Goal: Transaction & Acquisition: Purchase product/service

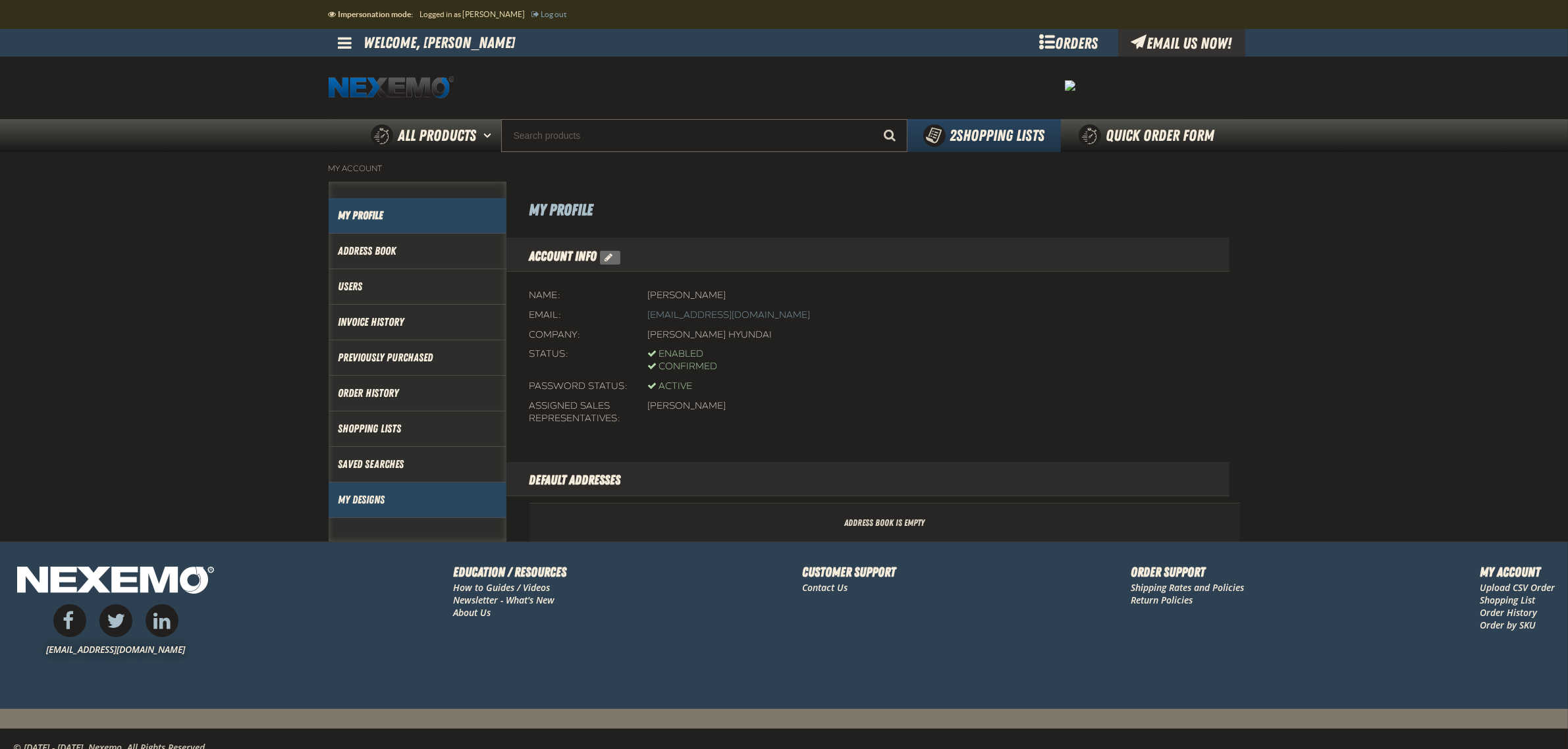
click at [355, 495] on link "My Designs" at bounding box center [417, 500] width 158 height 15
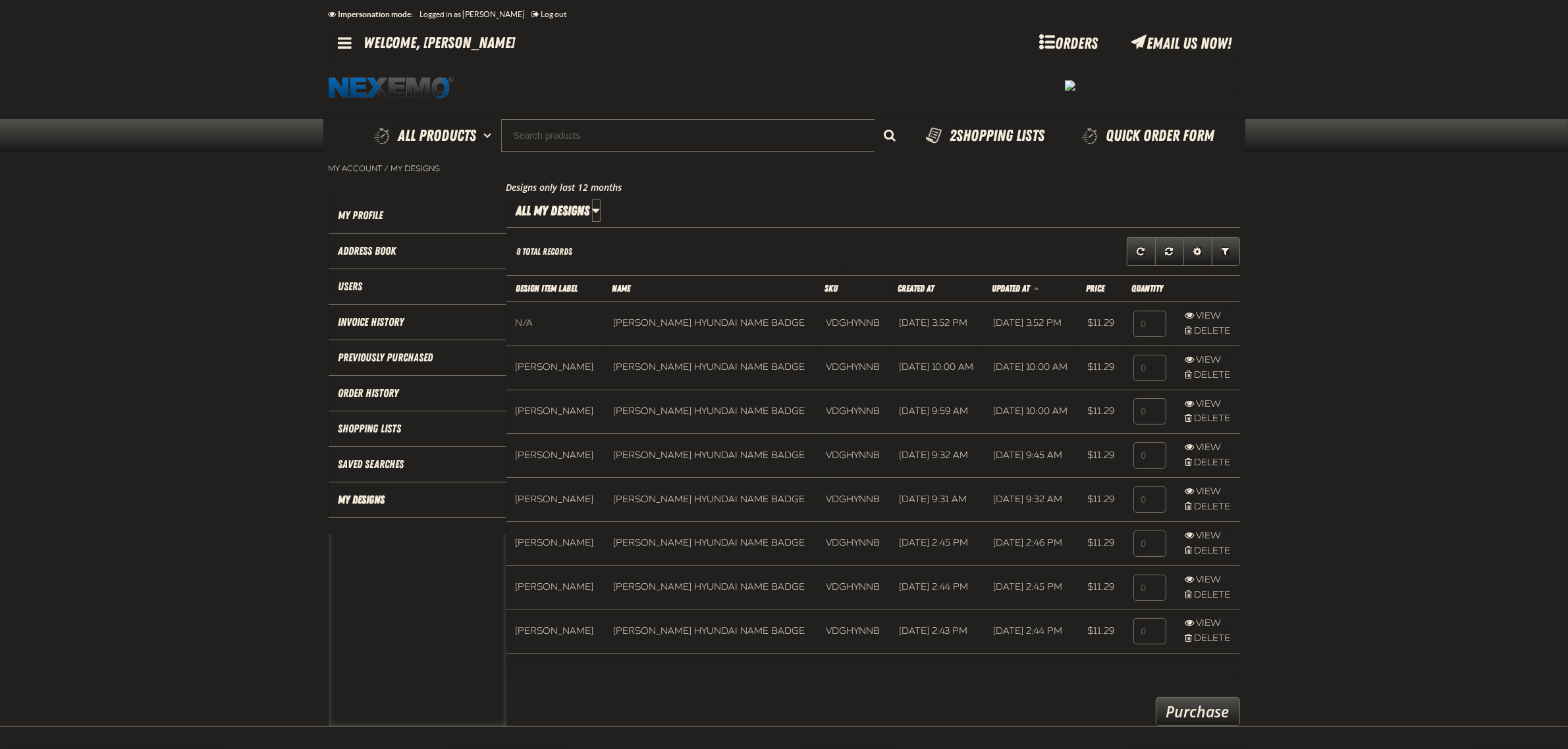
scroll to position [1, 1]
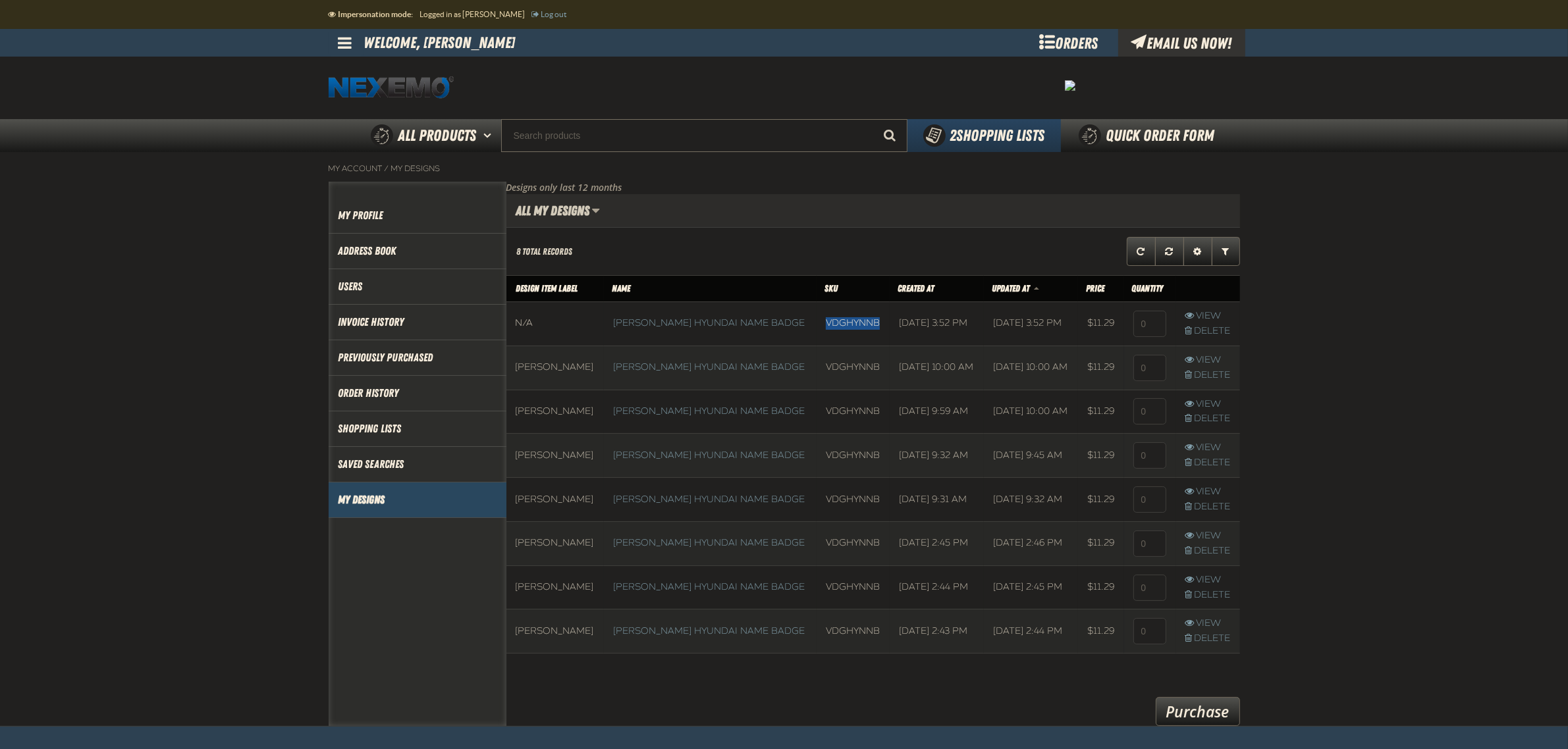
drag, startPoint x: 871, startPoint y: 321, endPoint x: 805, endPoint y: 329, distance: 66.5
click at [817, 329] on td "VDGHYNNB" at bounding box center [853, 324] width 73 height 44
copy td "VDGHYNNB"
click at [663, 139] on input "Search" at bounding box center [704, 136] width 406 height 33
paste input "VDGHYNNB"
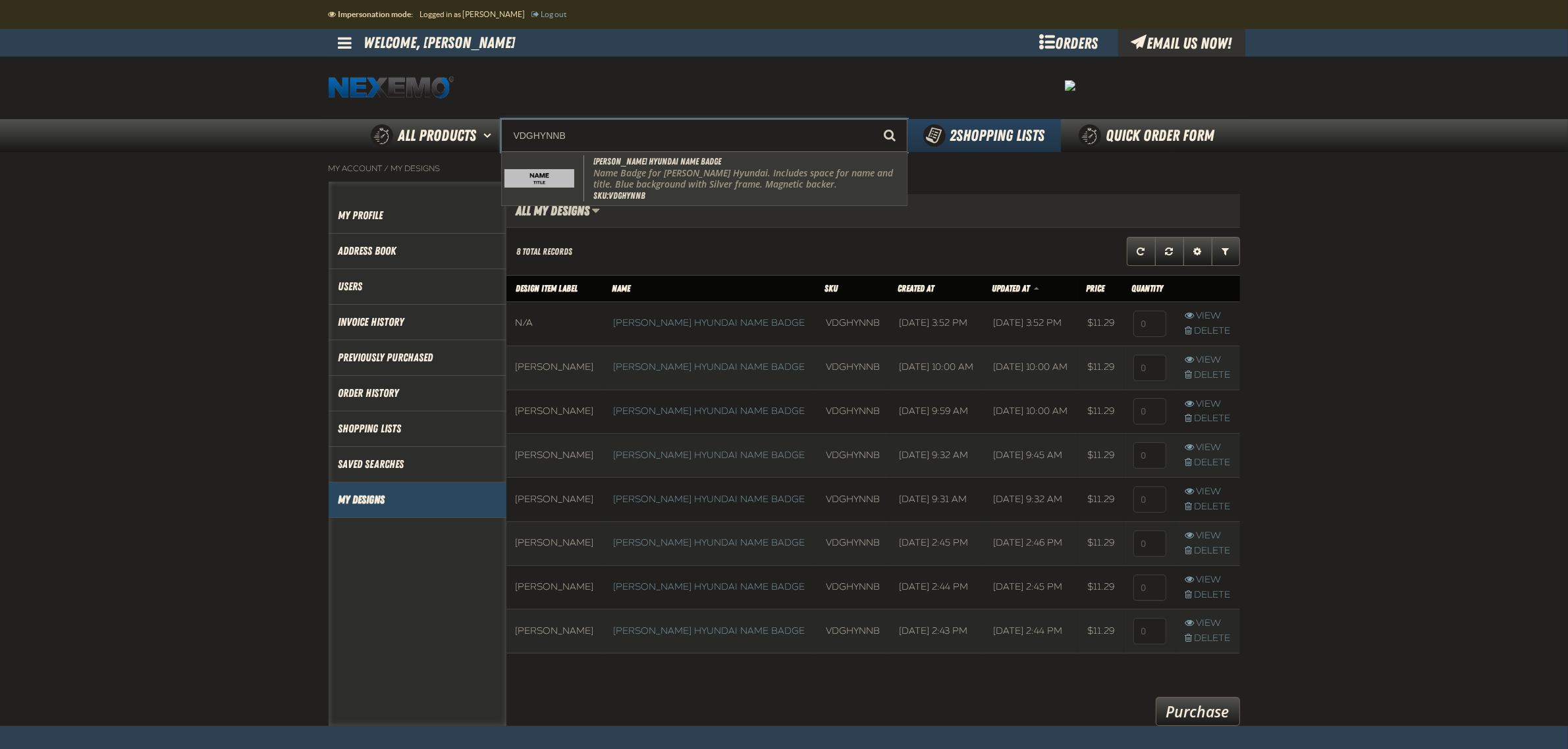
drag, startPoint x: 664, startPoint y: 176, endPoint x: 652, endPoint y: 179, distance: 12.4
click at [652, 179] on p "Name Badge for [PERSON_NAME] Hyundai. Includes space for name and title. Blue b…" at bounding box center [748, 179] width 311 height 22
type input "[PERSON_NAME] Hyundai Name Badge"
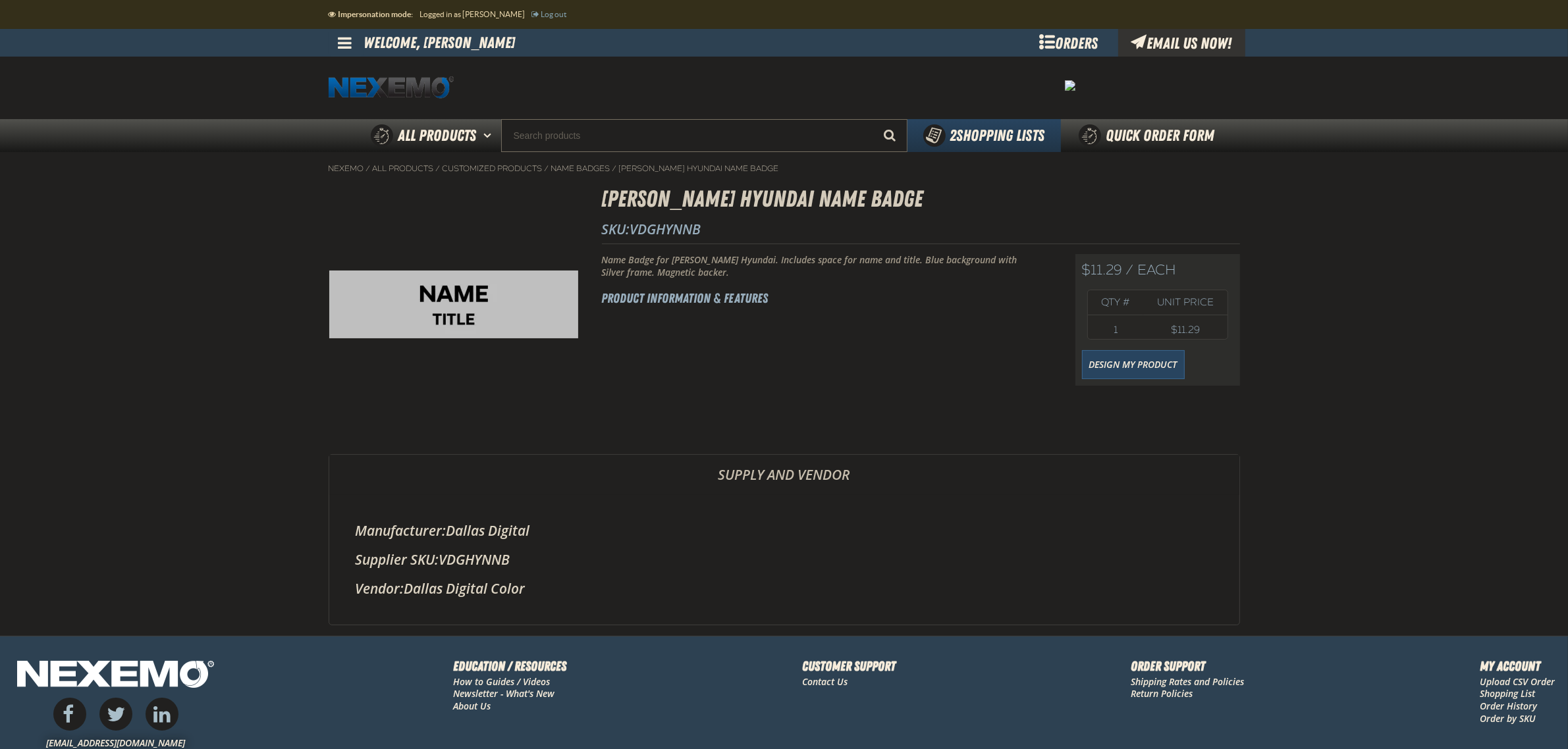
click at [347, 54] on link at bounding box center [346, 42] width 36 height 28
drag, startPoint x: 1174, startPoint y: 363, endPoint x: 1134, endPoint y: 361, distance: 40.0
click at [1174, 363] on link "Design My Product" at bounding box center [1132, 364] width 102 height 29
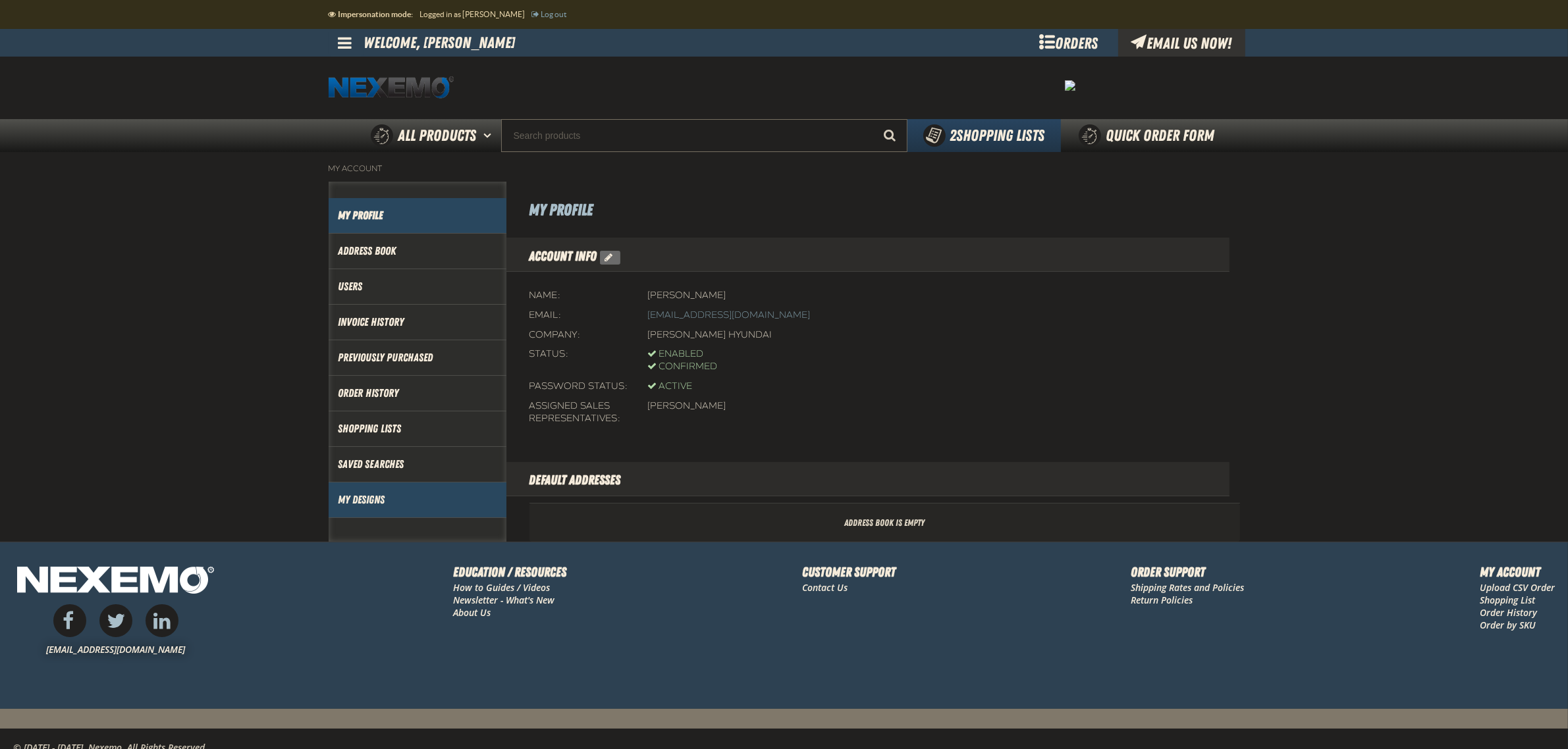
click at [389, 504] on link "My Designs" at bounding box center [417, 500] width 158 height 15
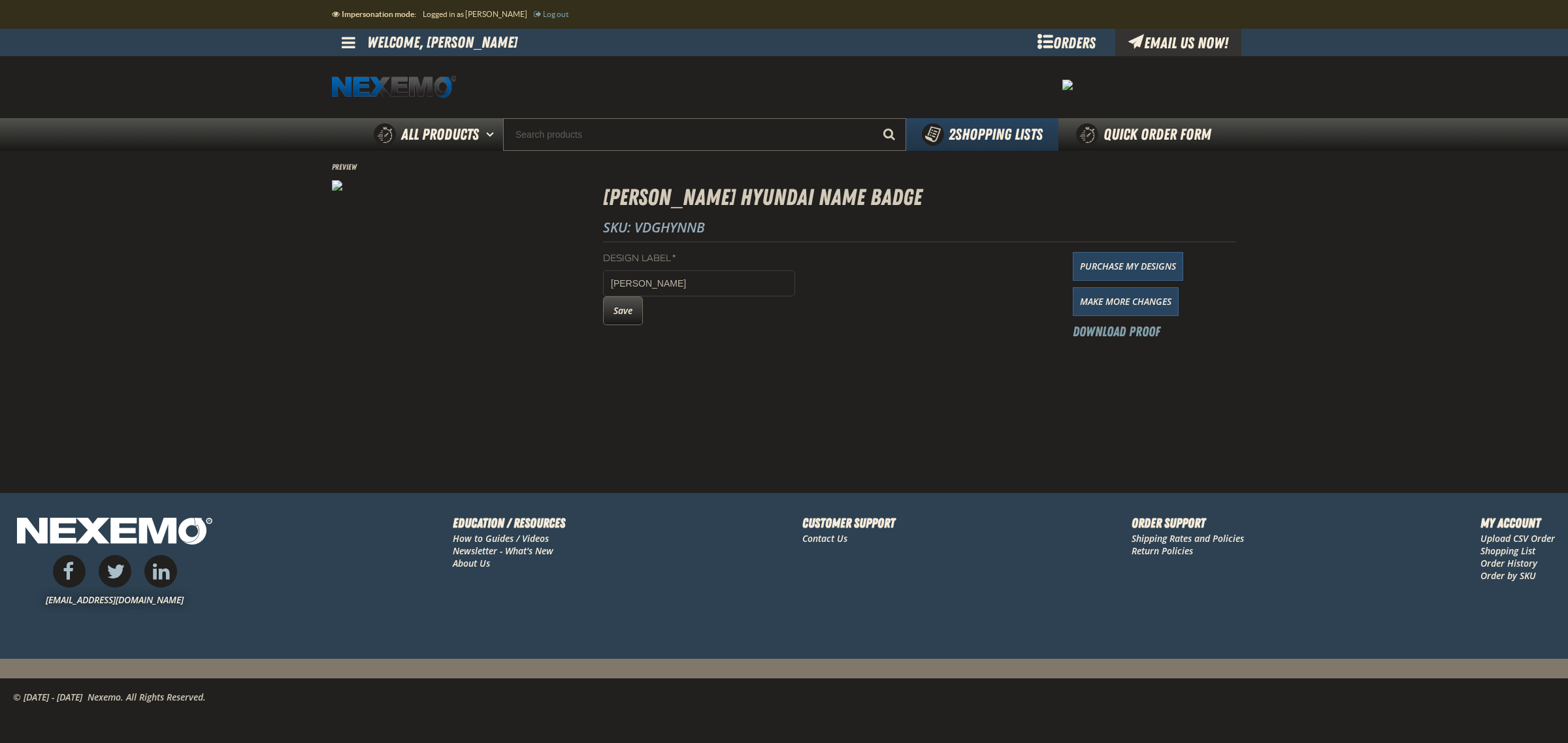
drag, startPoint x: 628, startPoint y: 312, endPoint x: 592, endPoint y: 315, distance: 36.1
click at [628, 312] on button "Save" at bounding box center [623, 310] width 40 height 28
click at [689, 231] on span "SKU: VDGHYNNB" at bounding box center [654, 227] width 102 height 18
copy span "VDGHYNNB"
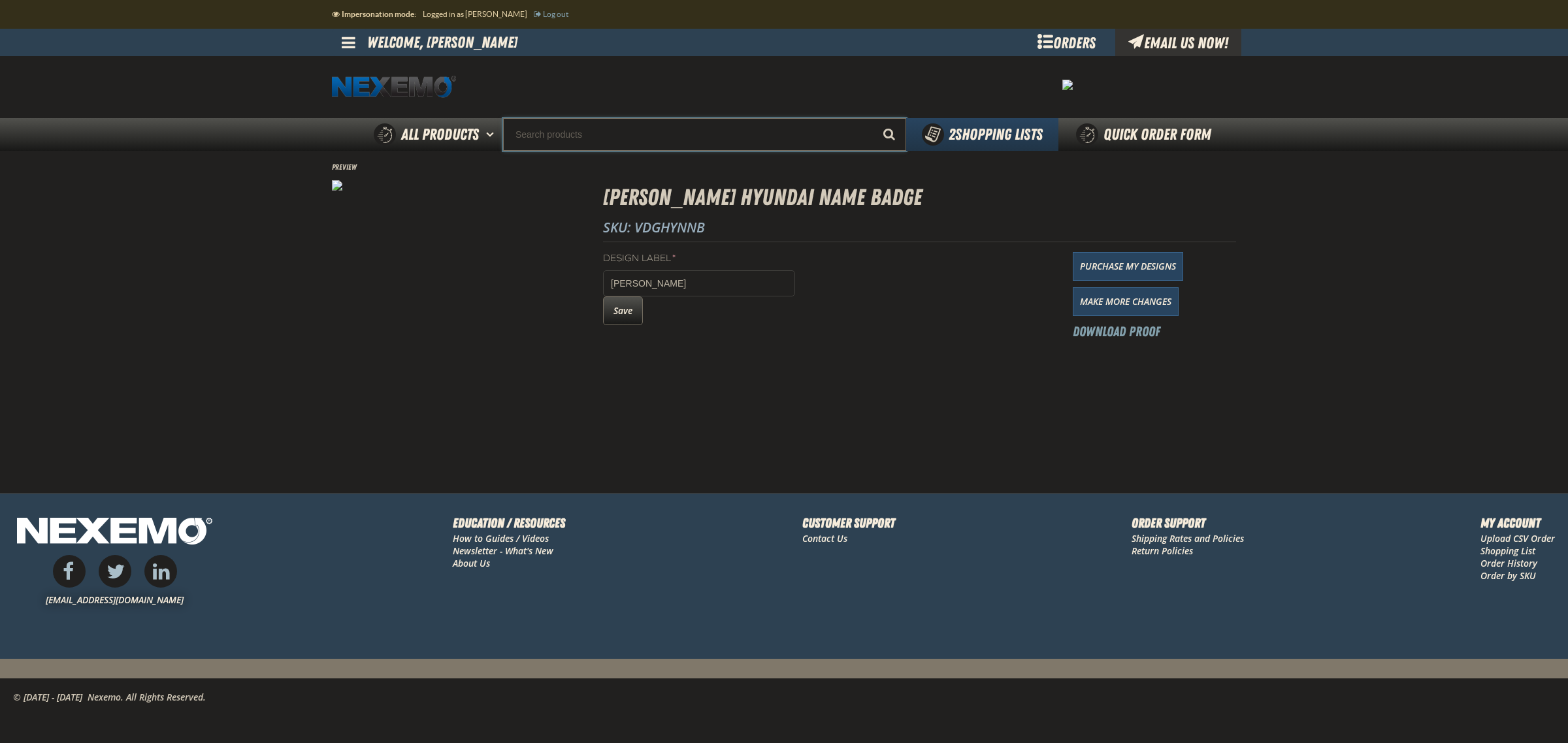
click at [687, 139] on input "Search" at bounding box center [704, 135] width 403 height 33
paste input "VDGHYNNB"
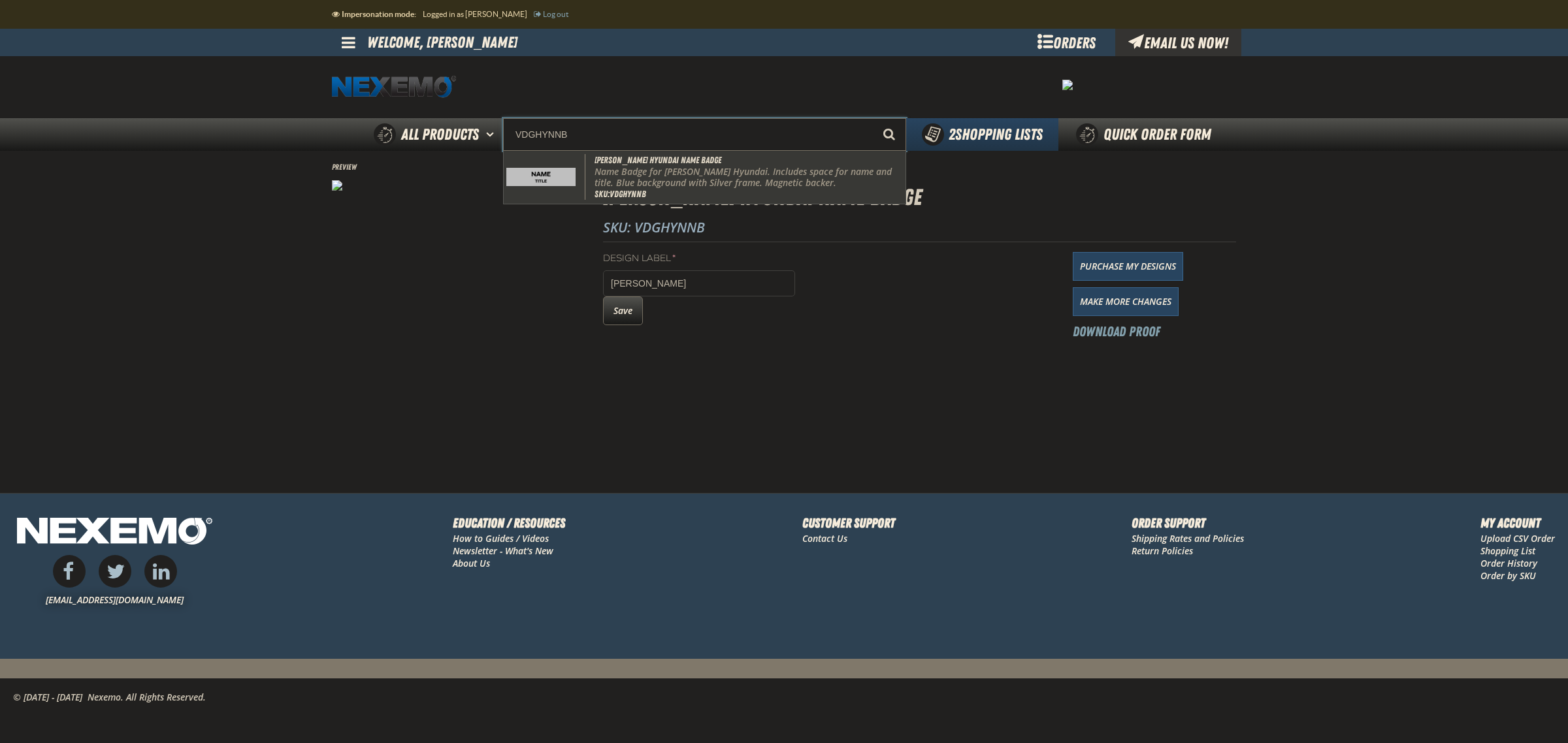
click at [651, 170] on p "Name Badge for [PERSON_NAME] Hyundai. Includes space for name and title. Blue b…" at bounding box center [748, 178] width 308 height 22
type input "[PERSON_NAME] Hyundai Name Badge"
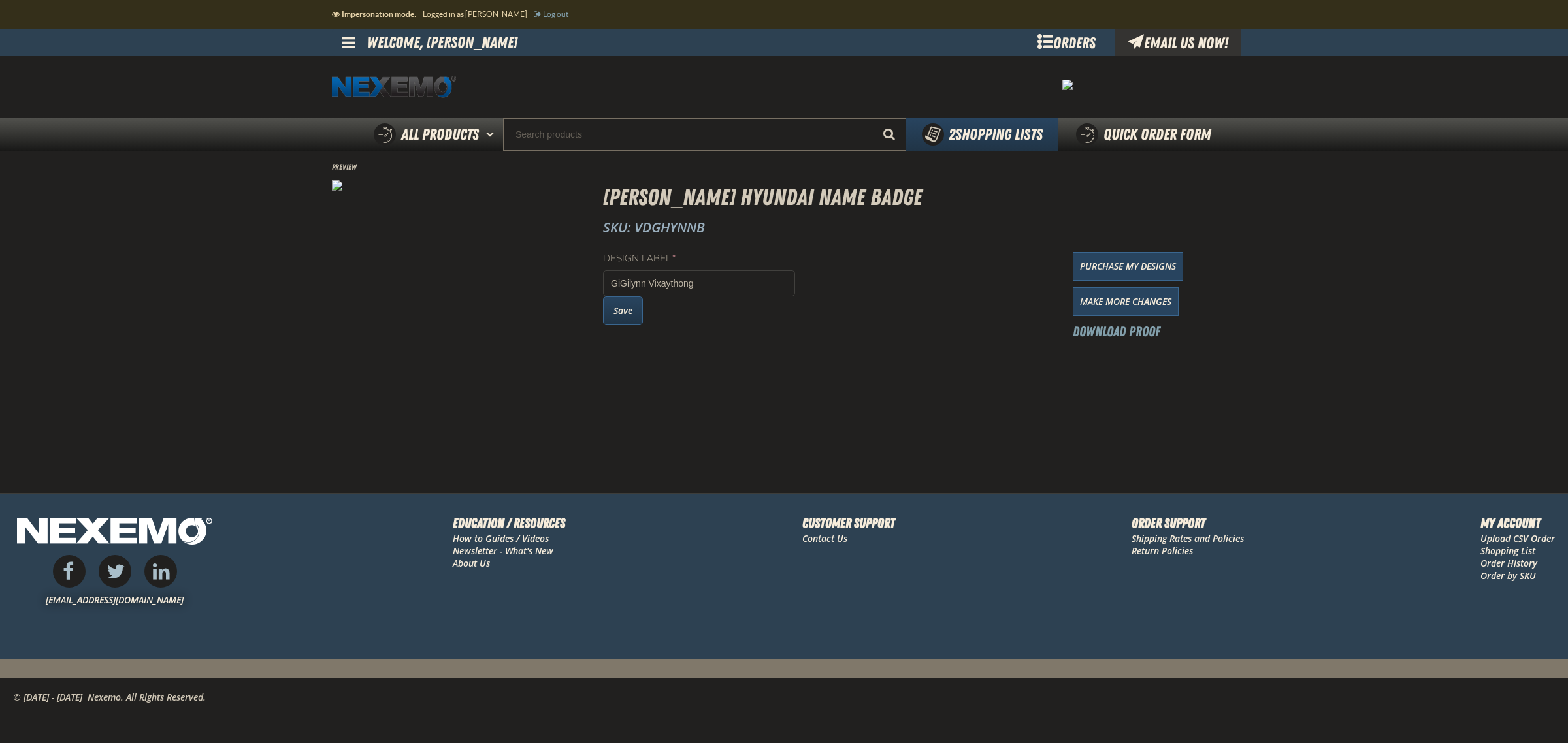
click at [615, 318] on button "Save" at bounding box center [623, 310] width 40 height 28
click at [628, 315] on button "Save" at bounding box center [623, 310] width 40 height 28
click at [622, 318] on button "Save" at bounding box center [623, 310] width 40 height 28
click at [612, 314] on button "Save" at bounding box center [623, 310] width 40 height 28
click at [622, 314] on button "Save" at bounding box center [623, 310] width 40 height 28
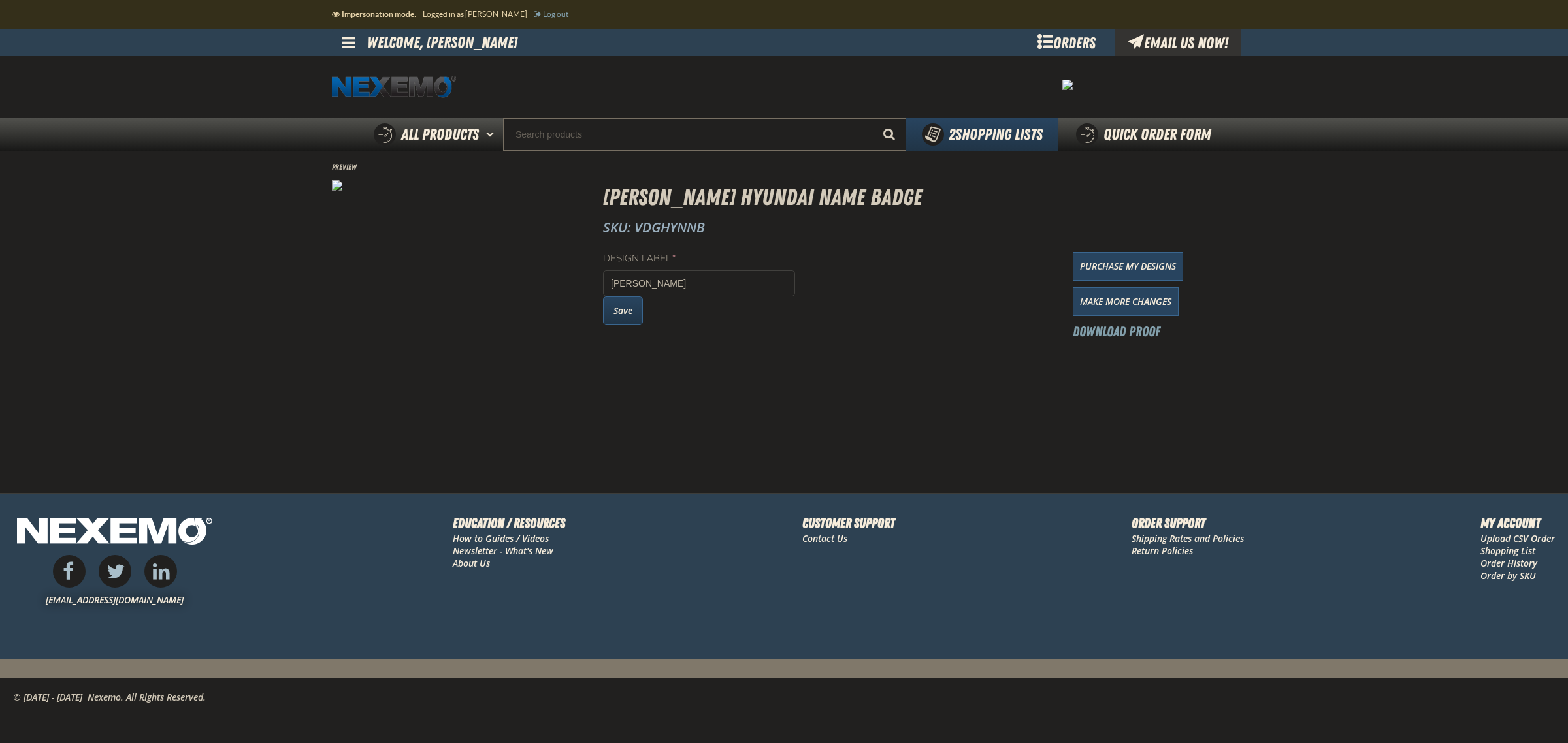
click at [624, 314] on button "Save" at bounding box center [623, 310] width 40 height 28
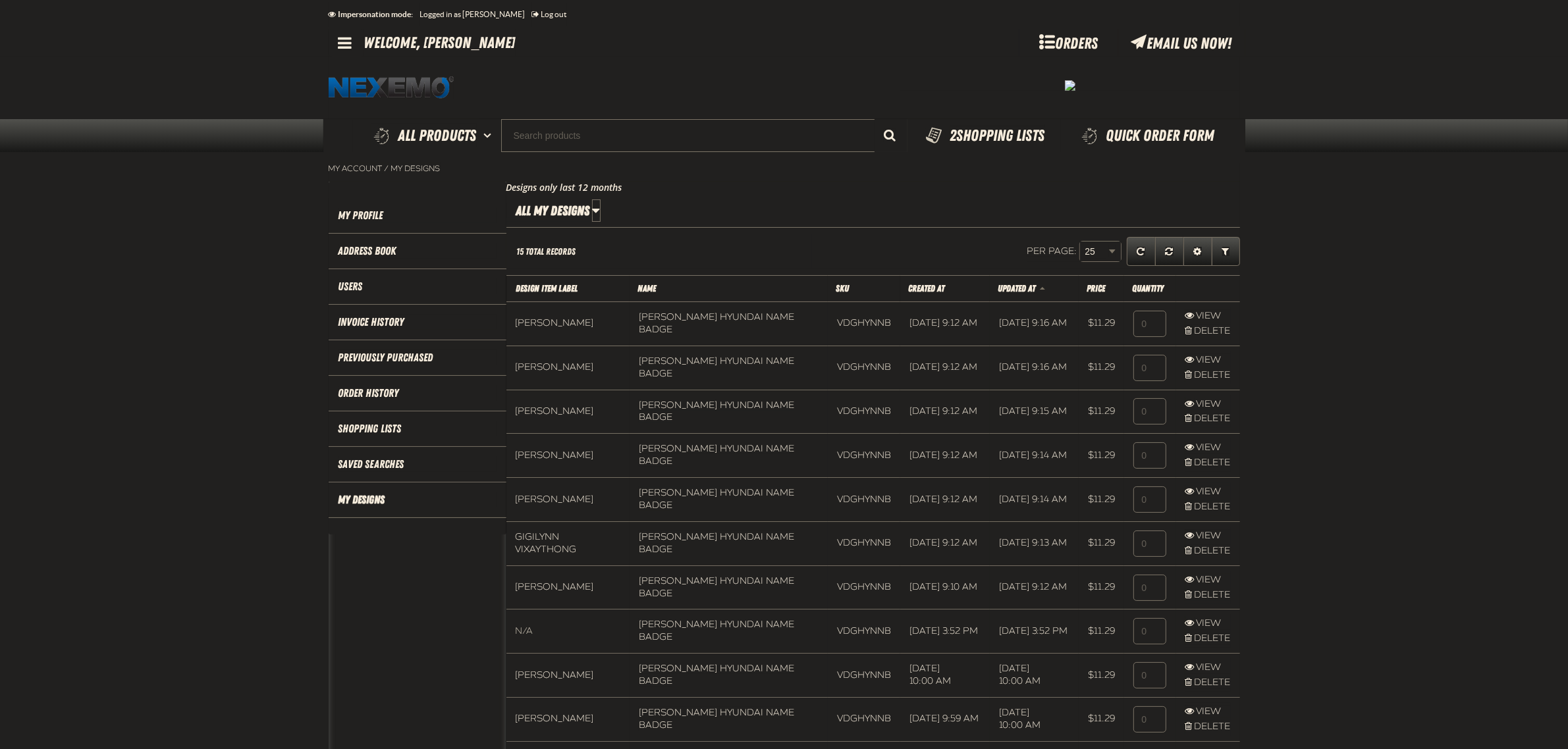
scroll to position [1, 1]
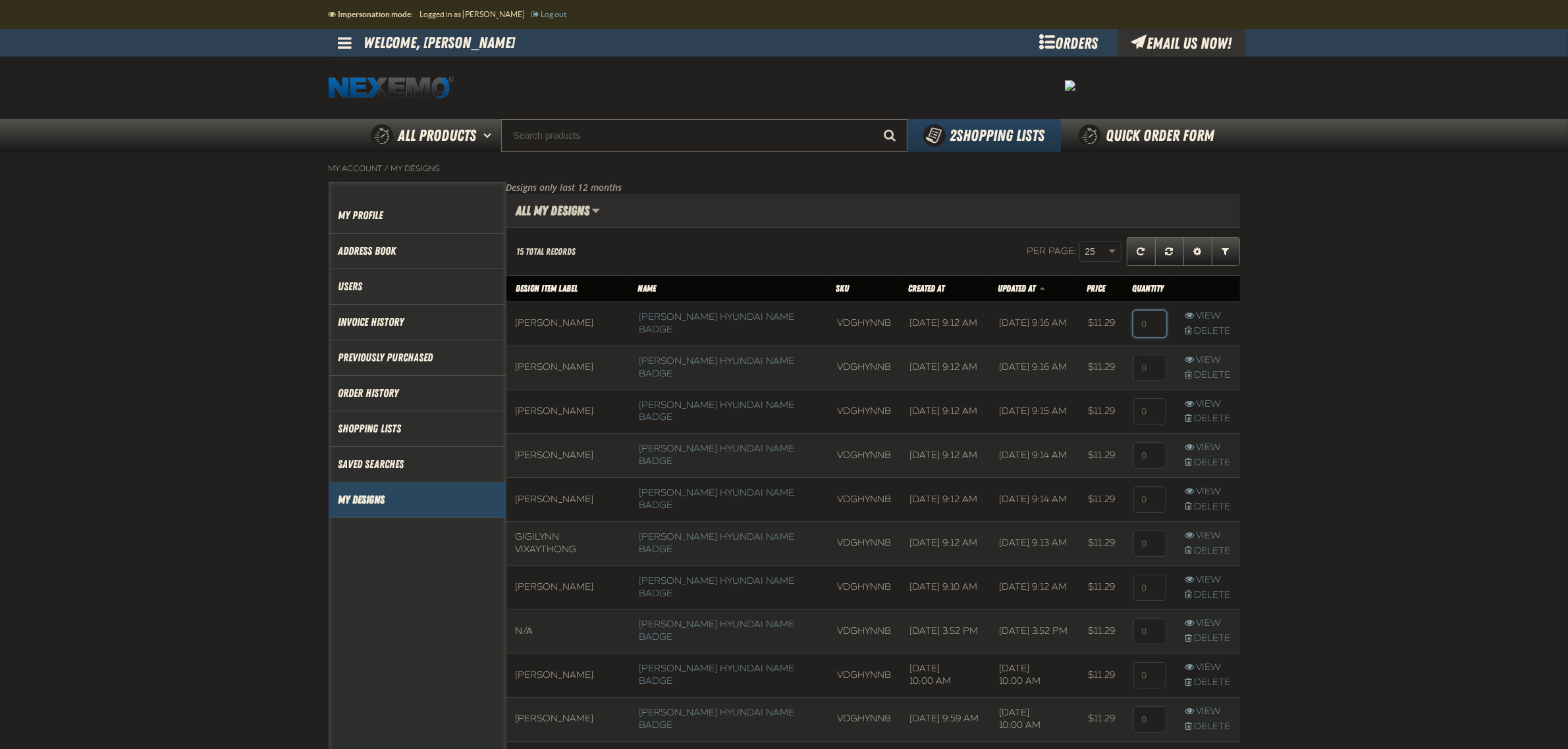
click at [1151, 332] on input at bounding box center [1150, 324] width 33 height 27
type input "1"
click at [1155, 373] on input at bounding box center [1150, 368] width 33 height 27
type input "1"
click at [1155, 405] on input at bounding box center [1150, 411] width 33 height 27
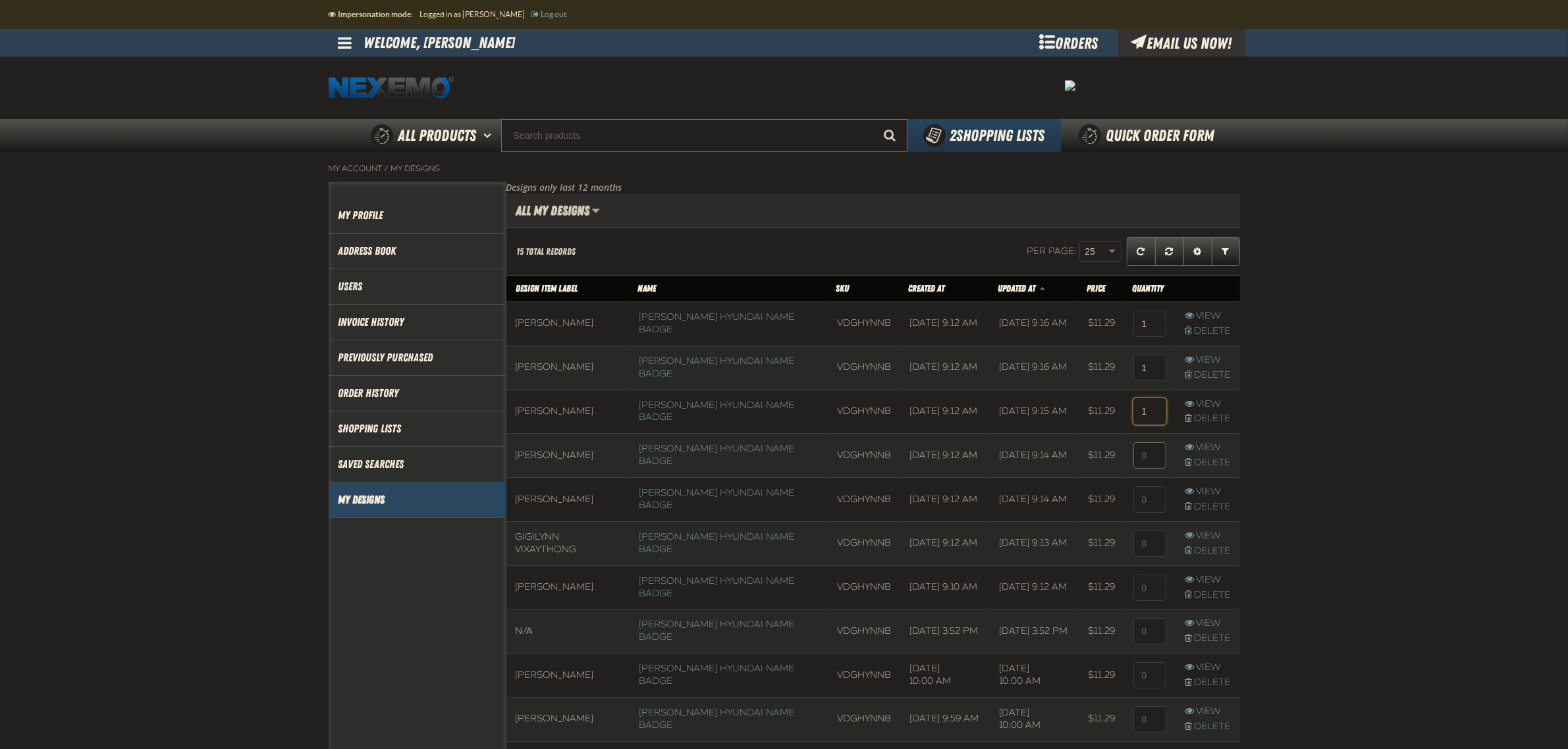
type input "1"
click at [1154, 458] on input at bounding box center [1150, 456] width 33 height 27
type input "1"
click at [1147, 499] on input at bounding box center [1150, 499] width 33 height 27
type input "1"
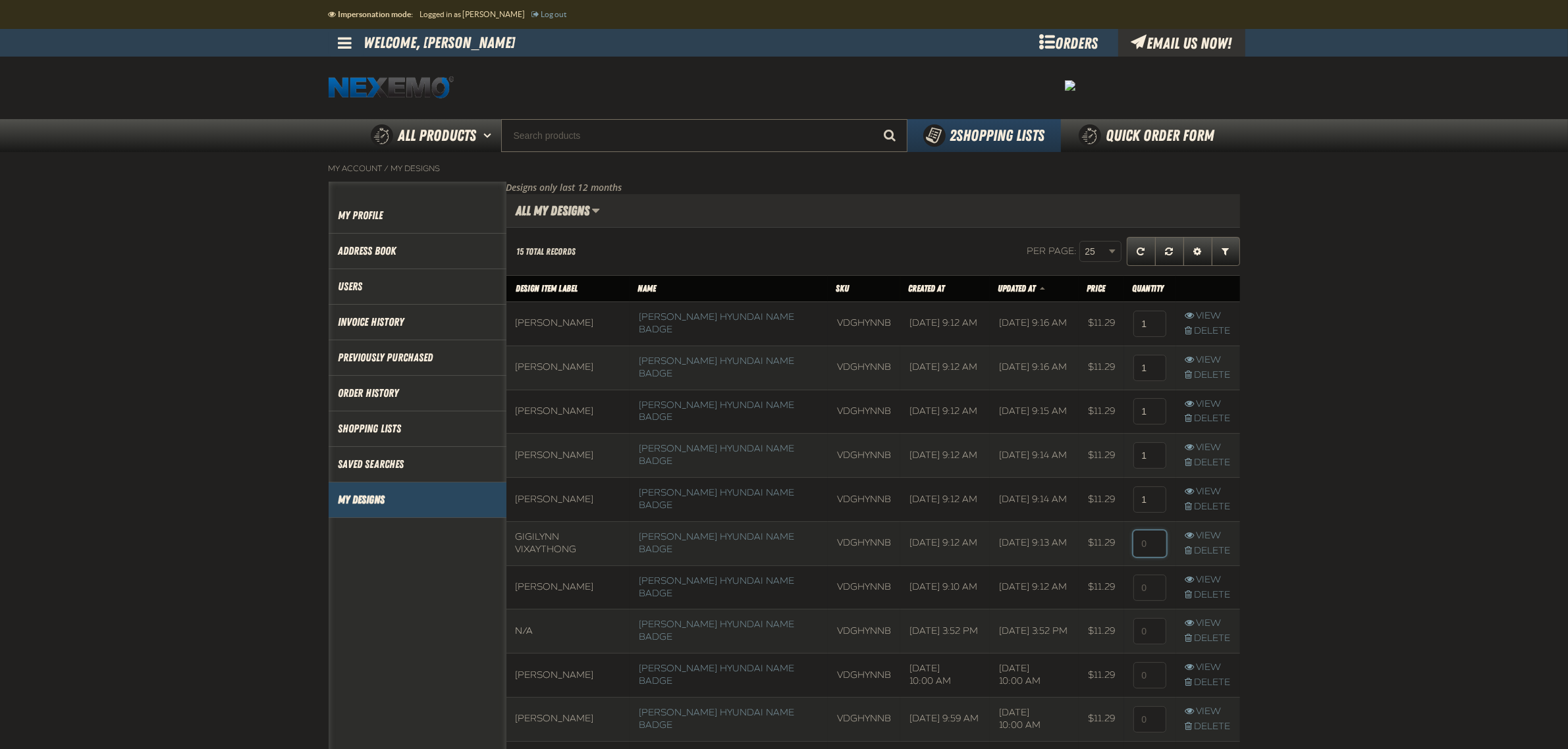
click at [1146, 541] on input at bounding box center [1150, 543] width 33 height 27
type input "1"
click at [1143, 594] on input at bounding box center [1150, 588] width 33 height 27
type input "1"
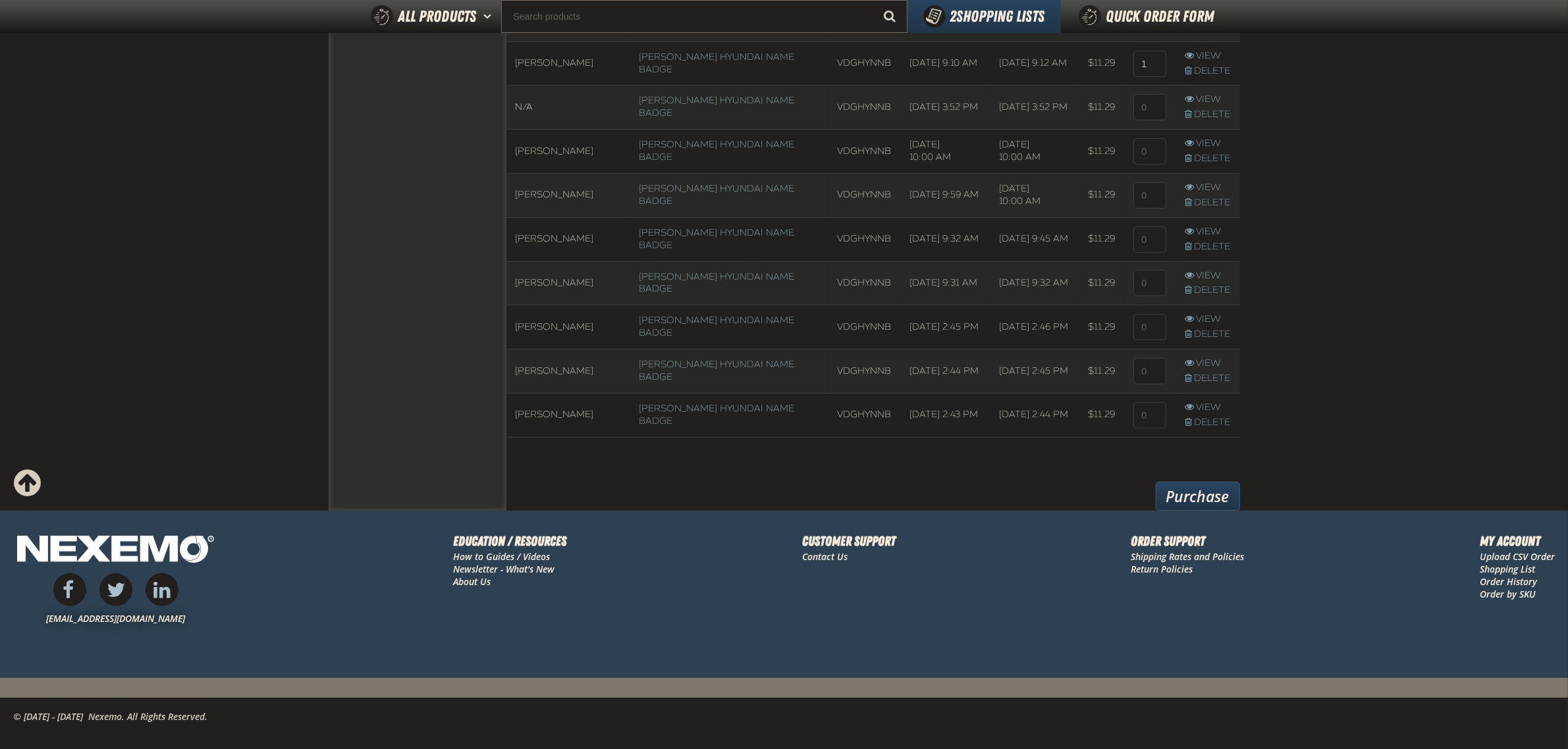
scroll to position [506, 0]
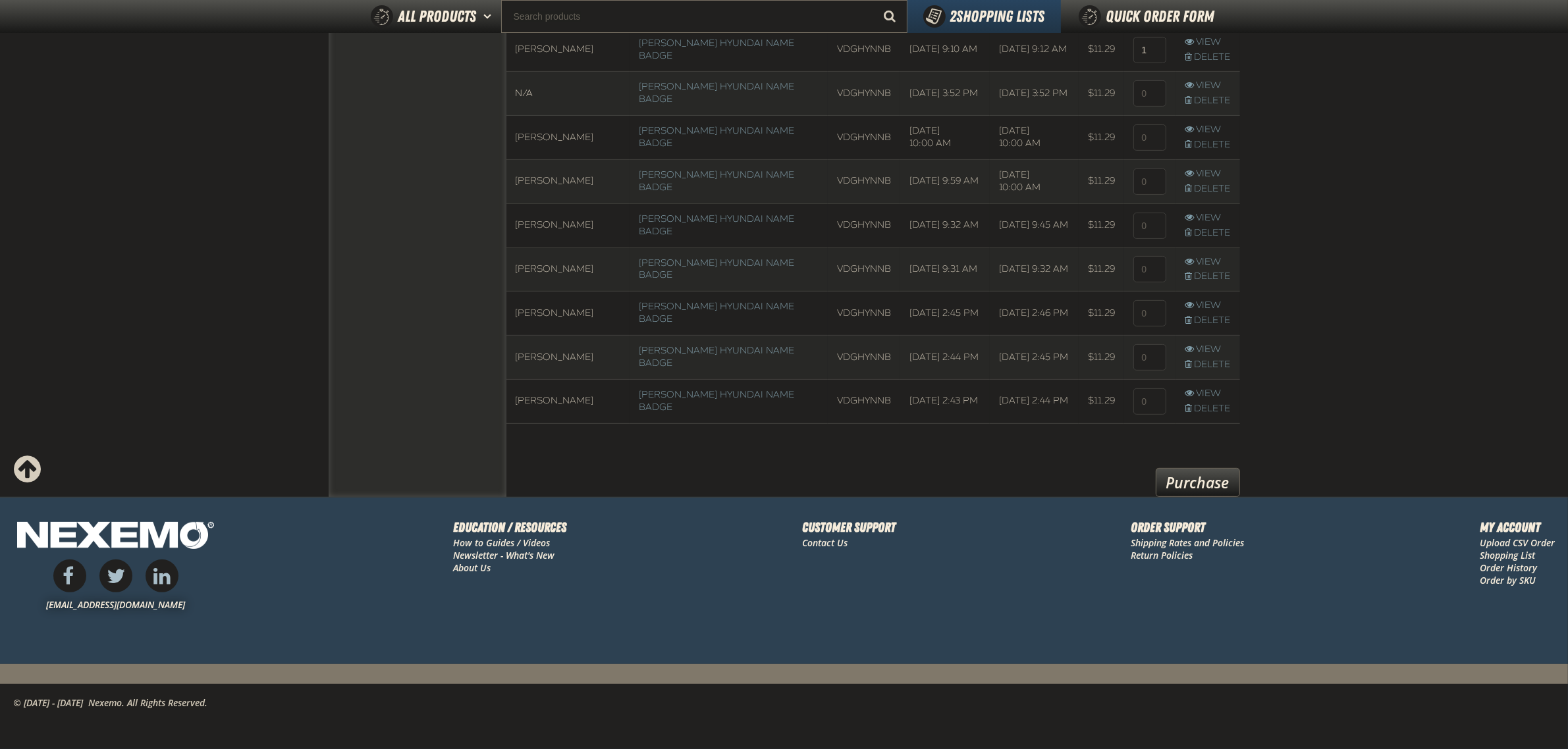
drag, startPoint x: 1189, startPoint y: 479, endPoint x: 1179, endPoint y: 476, distance: 10.4
click at [1189, 478] on link "Purchase" at bounding box center [1197, 482] width 84 height 29
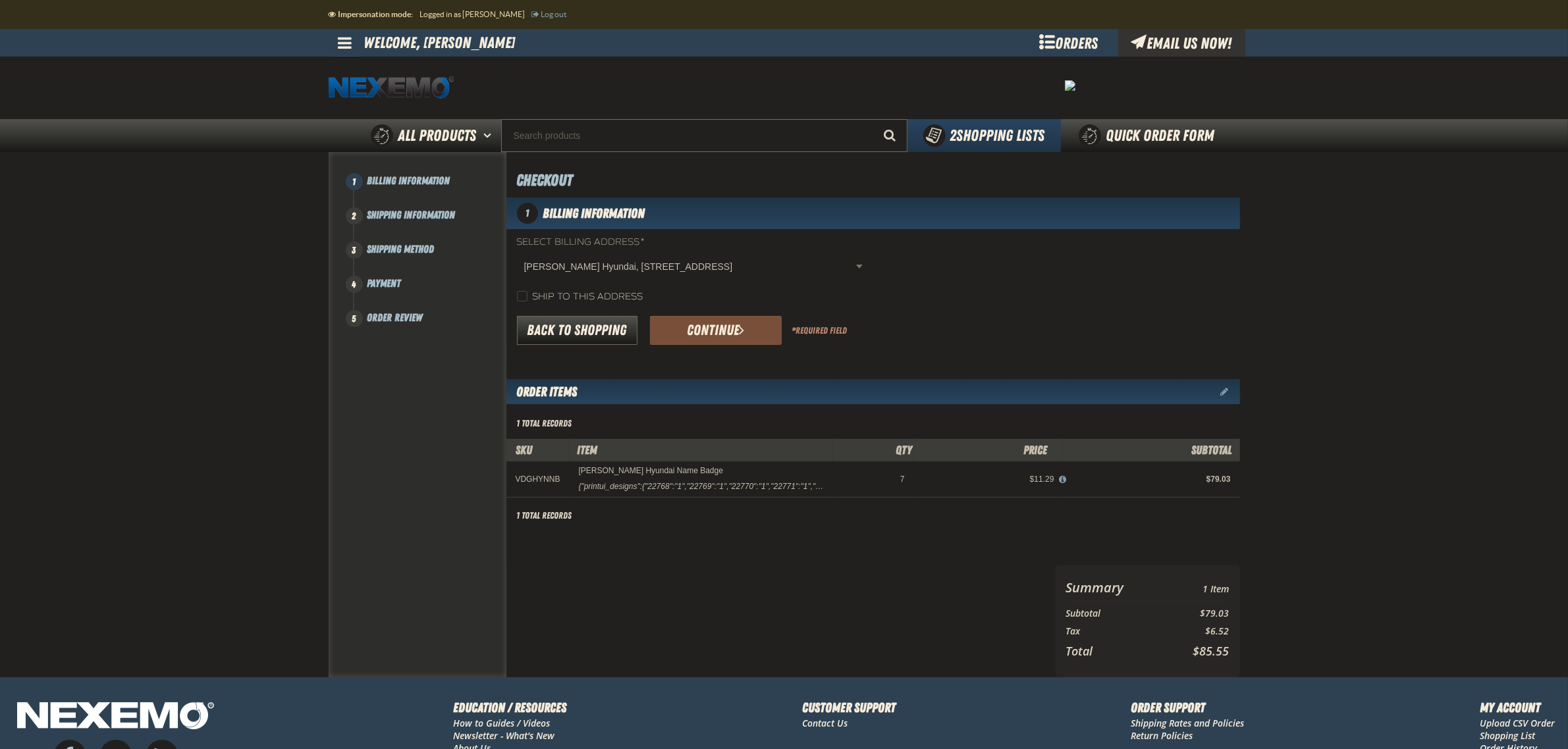
click at [719, 325] on button "Continue" at bounding box center [715, 330] width 132 height 29
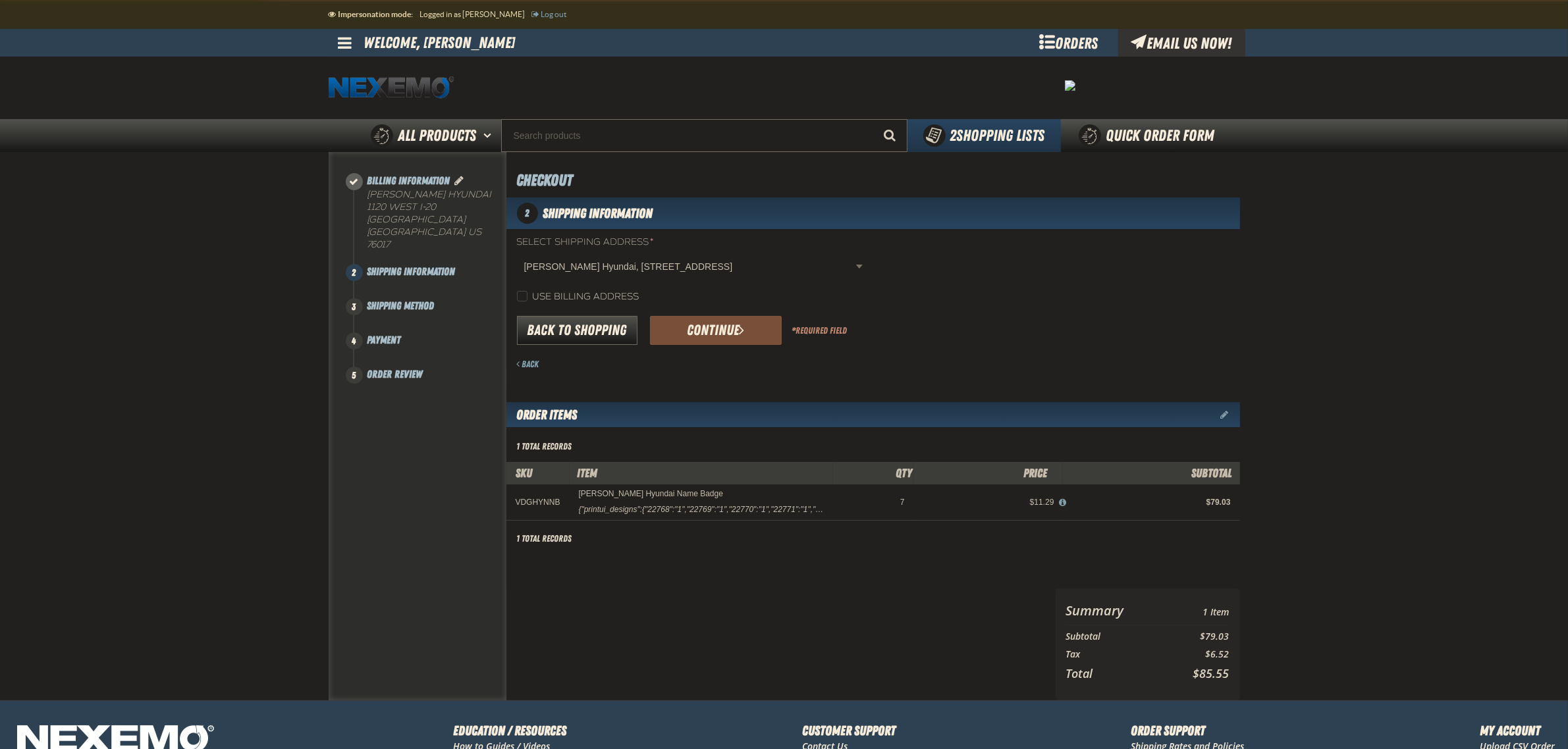
click at [735, 327] on button "Continue" at bounding box center [715, 330] width 132 height 29
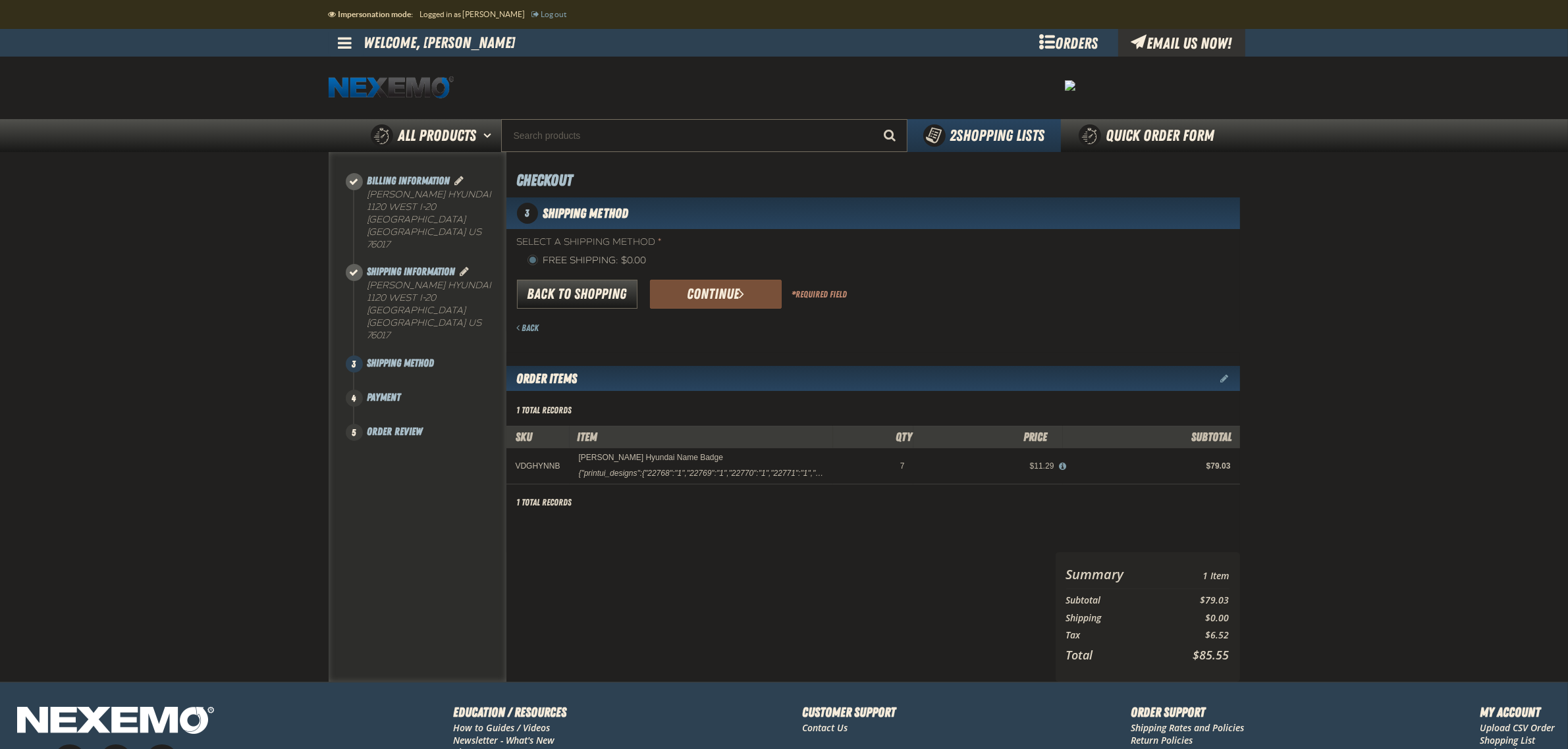
click at [703, 296] on button "Continue" at bounding box center [715, 293] width 132 height 29
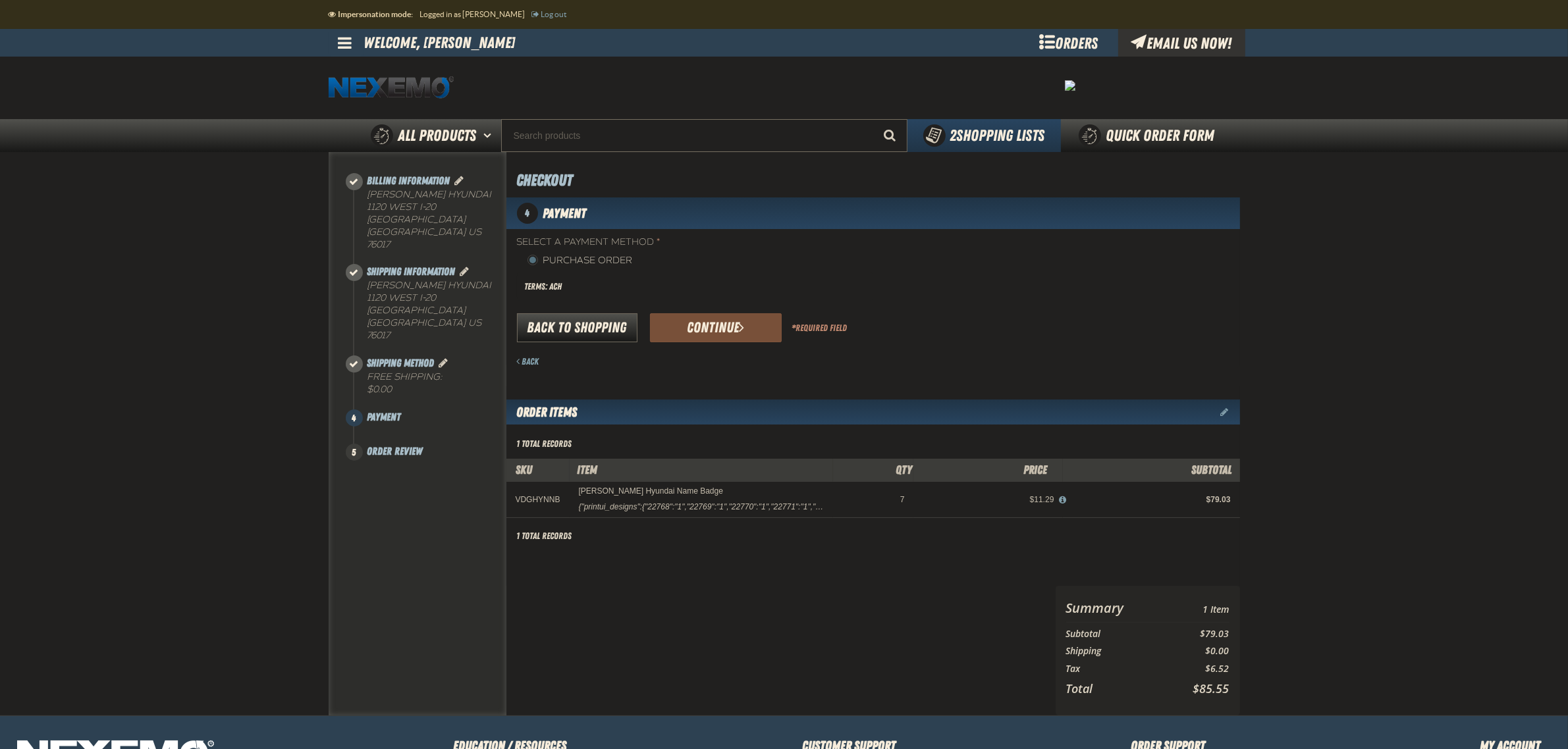
click at [690, 332] on button "Continue" at bounding box center [715, 327] width 132 height 29
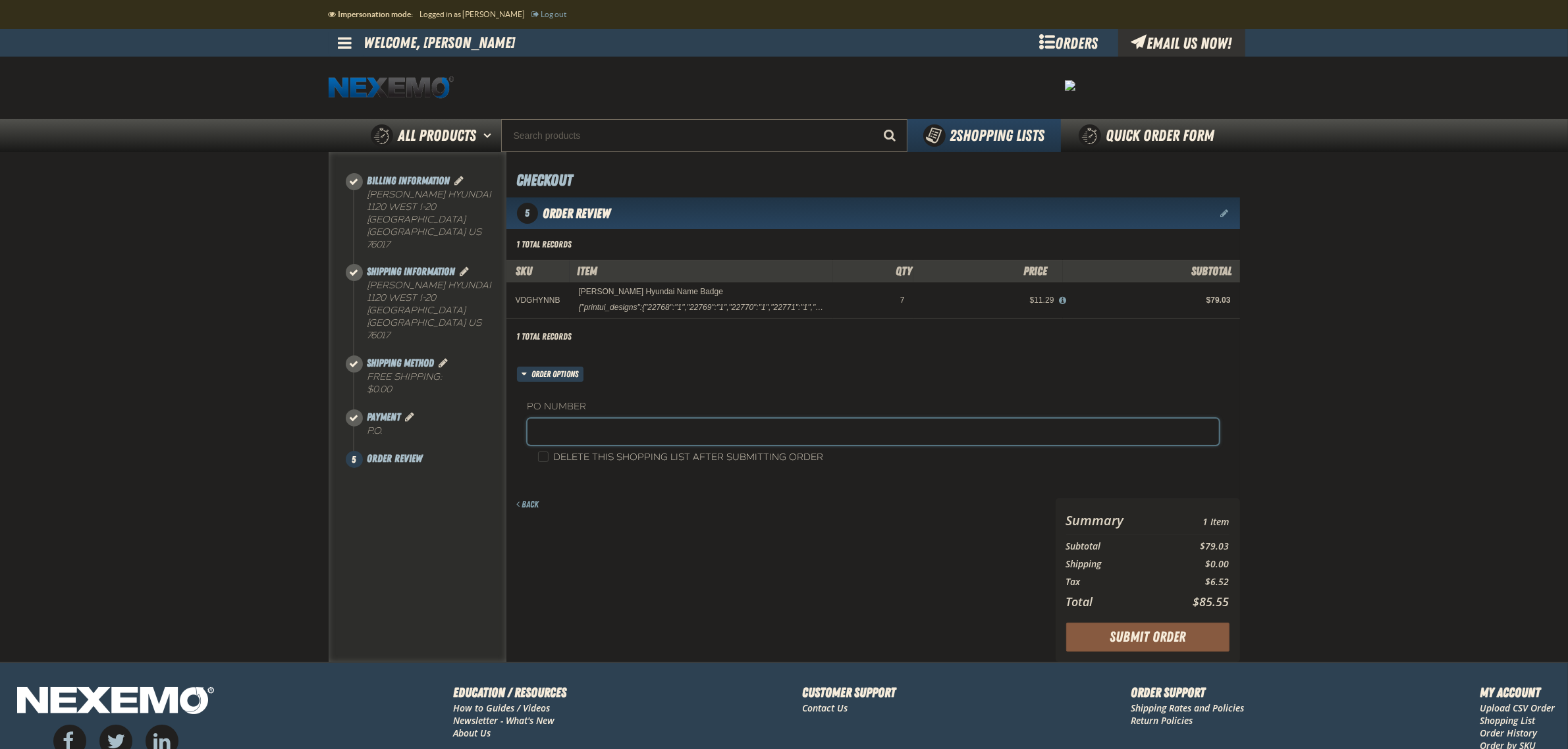
click at [636, 431] on input "text" at bounding box center [873, 432] width 691 height 27
type input "VDGHDD10225 (rs)"
drag, startPoint x: 545, startPoint y: 461, endPoint x: 647, endPoint y: 514, distance: 114.9
click at [545, 461] on input "Delete this shopping list after submitting order" at bounding box center [543, 457] width 10 height 10
checkbox input "true"
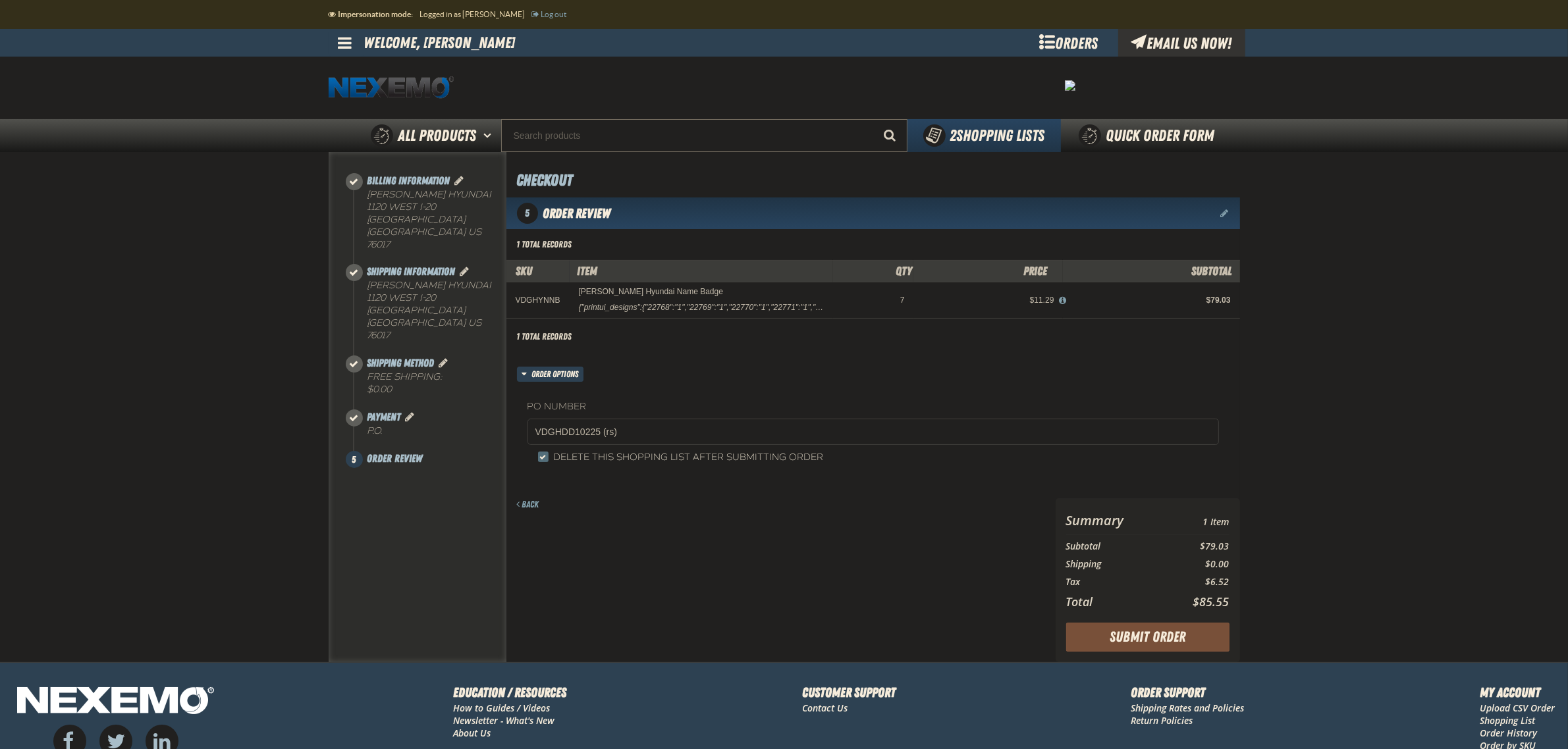
click at [1139, 634] on button "Submit Order" at bounding box center [1147, 636] width 163 height 29
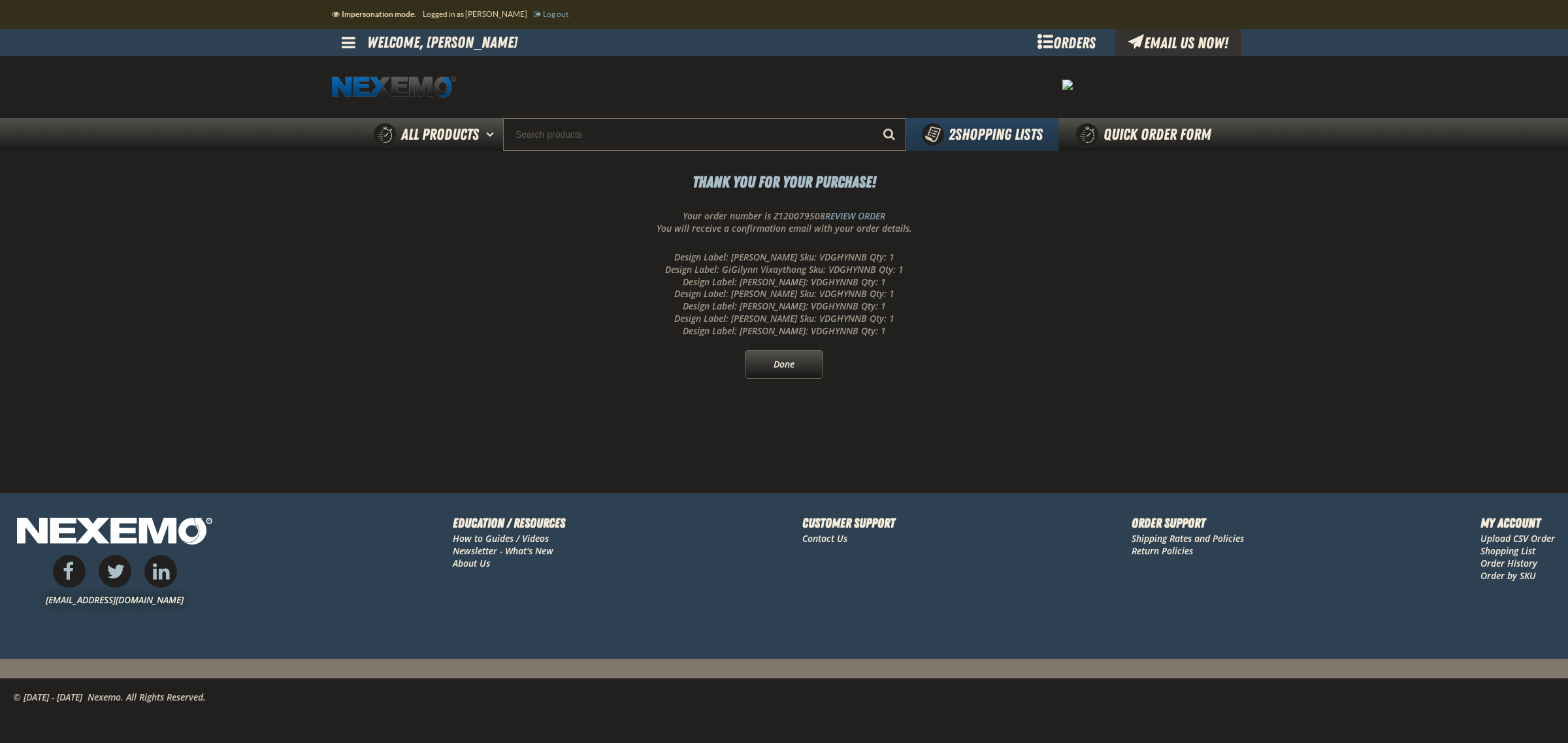
click at [802, 213] on p "Your order number is Z120079508 REVIEW ORDER" at bounding box center [784, 217] width 904 height 13
click at [801, 213] on p "Your order number is Z120079508 REVIEW ORDER" at bounding box center [784, 217] width 904 height 13
copy p "Z120079508"
